Goal: Check status

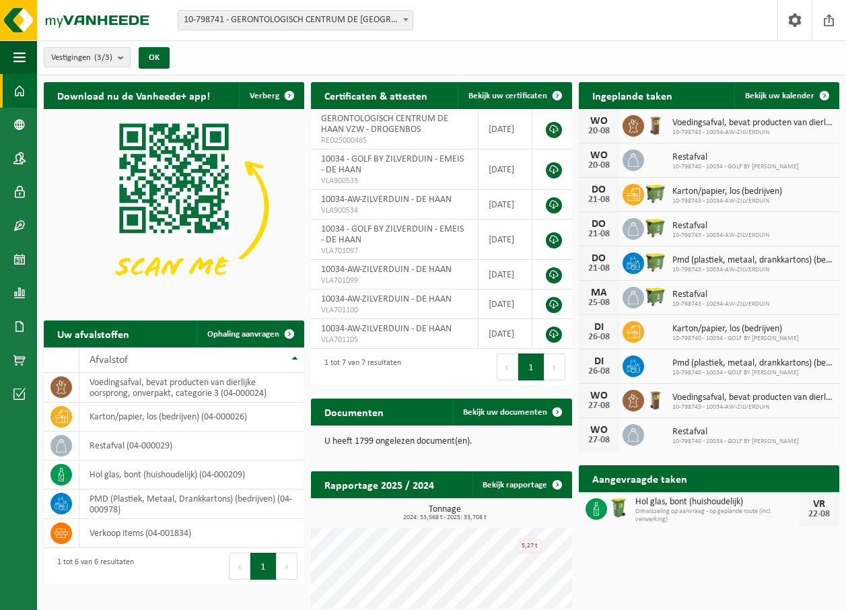
click at [823, 492] on span at bounding box center [824, 505] width 27 height 27
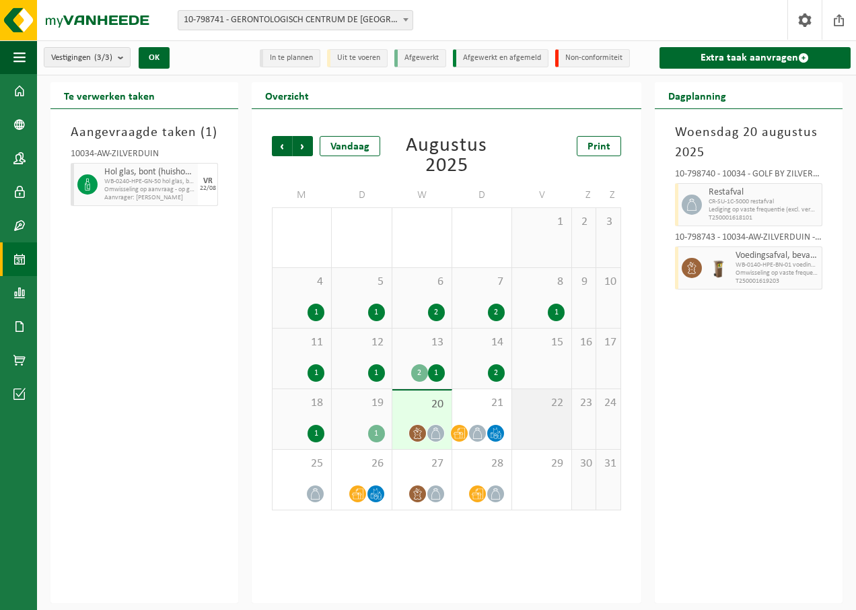
click at [532, 432] on div "22" at bounding box center [541, 419] width 59 height 60
